Goal: Navigation & Orientation: Find specific page/section

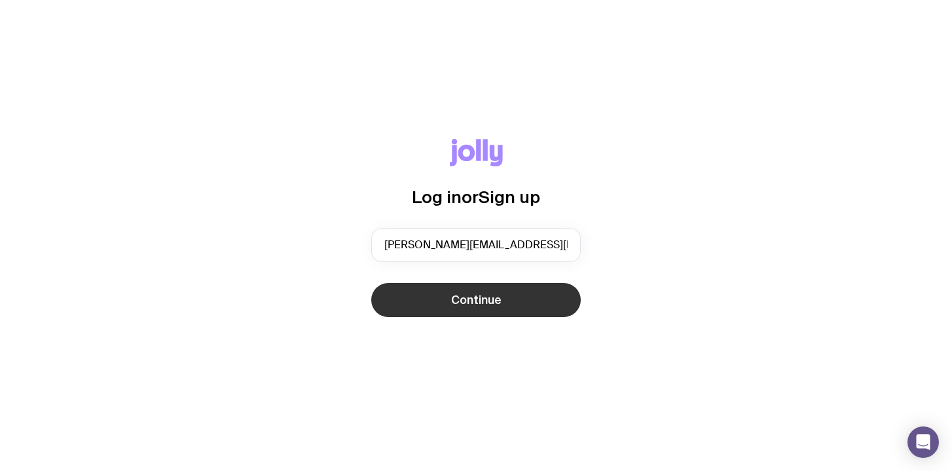
type input "[PERSON_NAME][EMAIL_ADDRESS][PERSON_NAME][PERSON_NAME][DOMAIN_NAME]"
click at [484, 301] on span "Continue" at bounding box center [476, 300] width 50 height 16
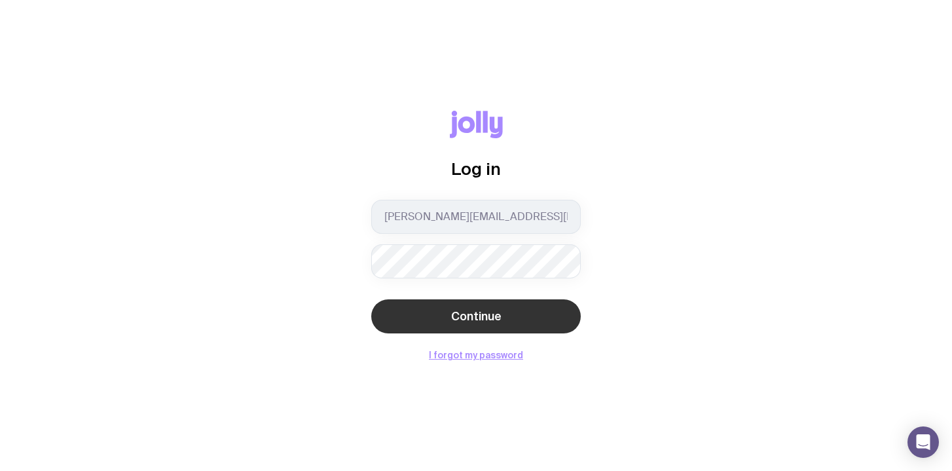
click at [484, 321] on span "Continue" at bounding box center [476, 316] width 50 height 16
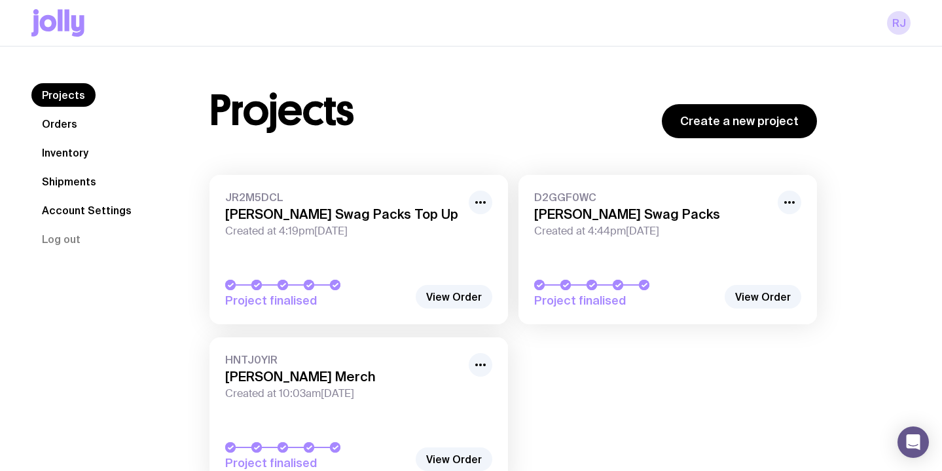
click at [470, 91] on div "Projects Create a new project" at bounding box center [512, 110] width 607 height 55
click at [60, 155] on link "Inventory" at bounding box center [64, 153] width 67 height 24
